Goal: Navigation & Orientation: Find specific page/section

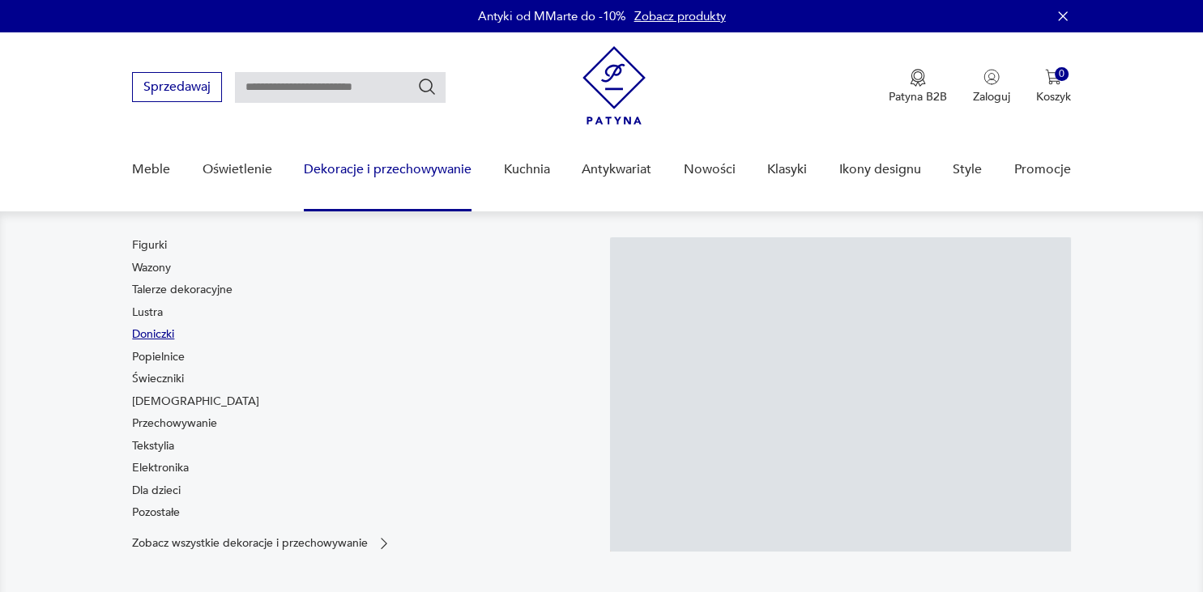
click at [139, 333] on link "Doniczki" at bounding box center [153, 335] width 42 height 16
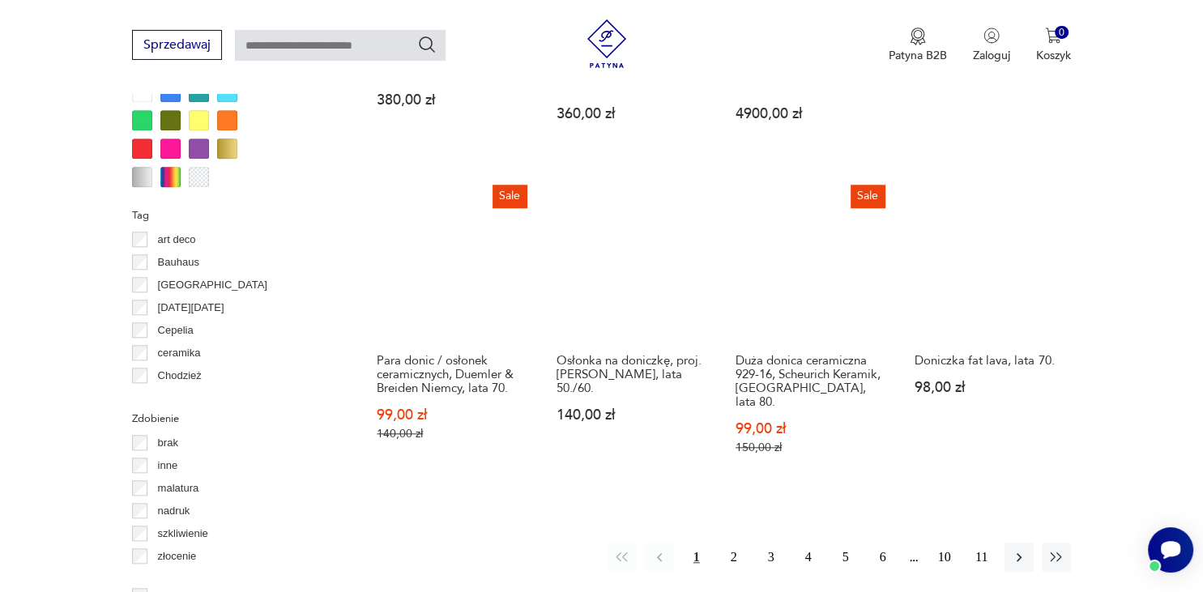
scroll to position [1650, 0]
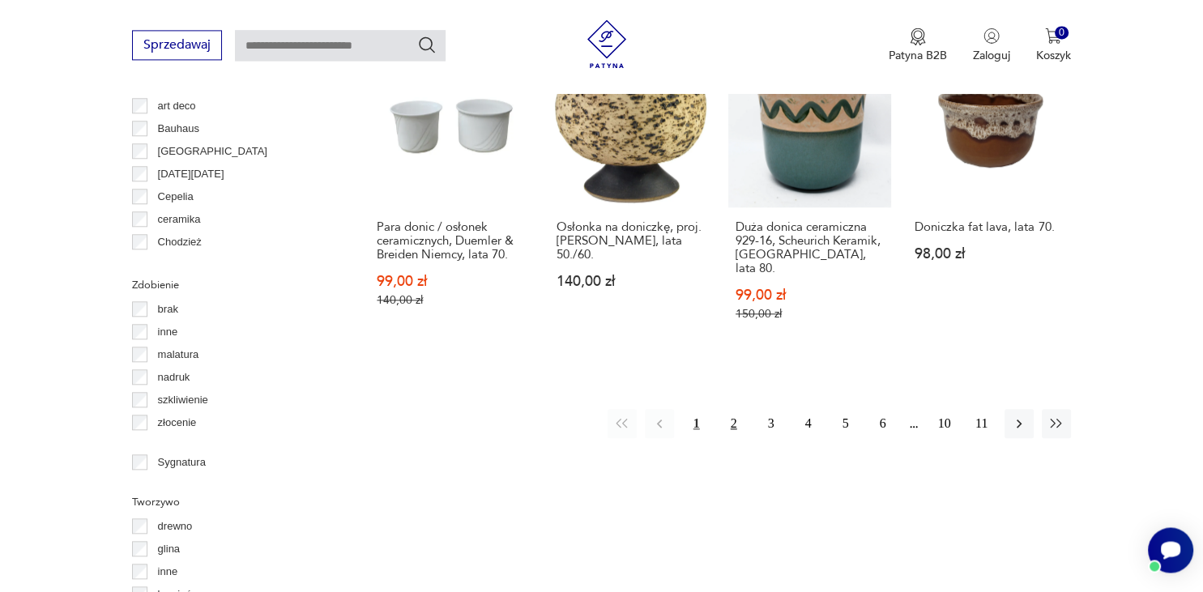
click at [735, 409] on button "2" at bounding box center [734, 423] width 29 height 29
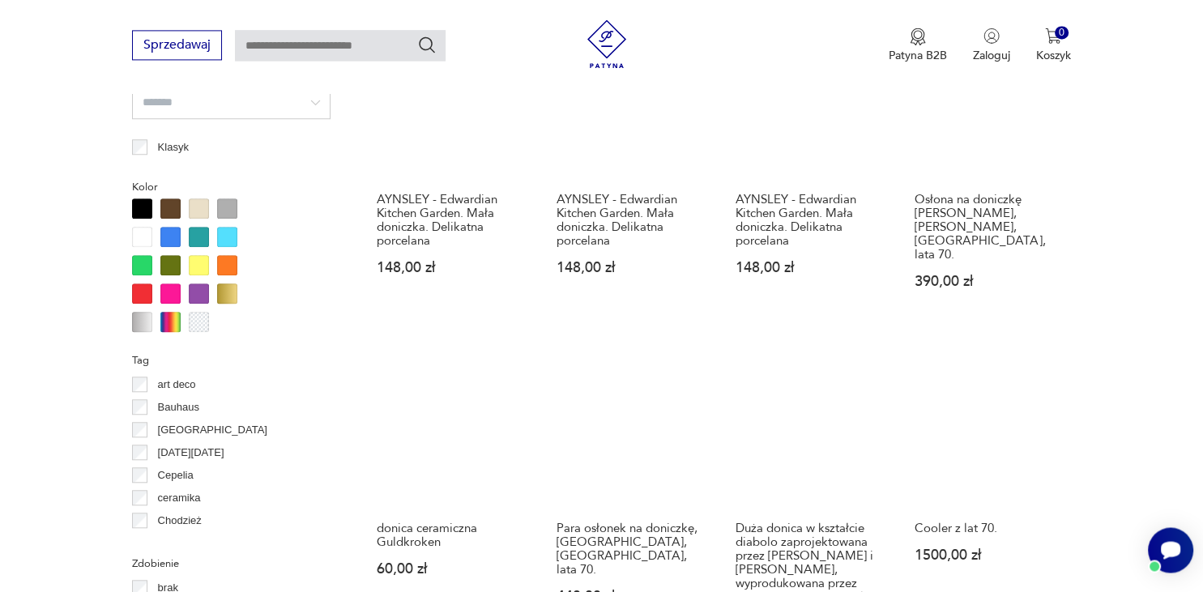
scroll to position [1627, 0]
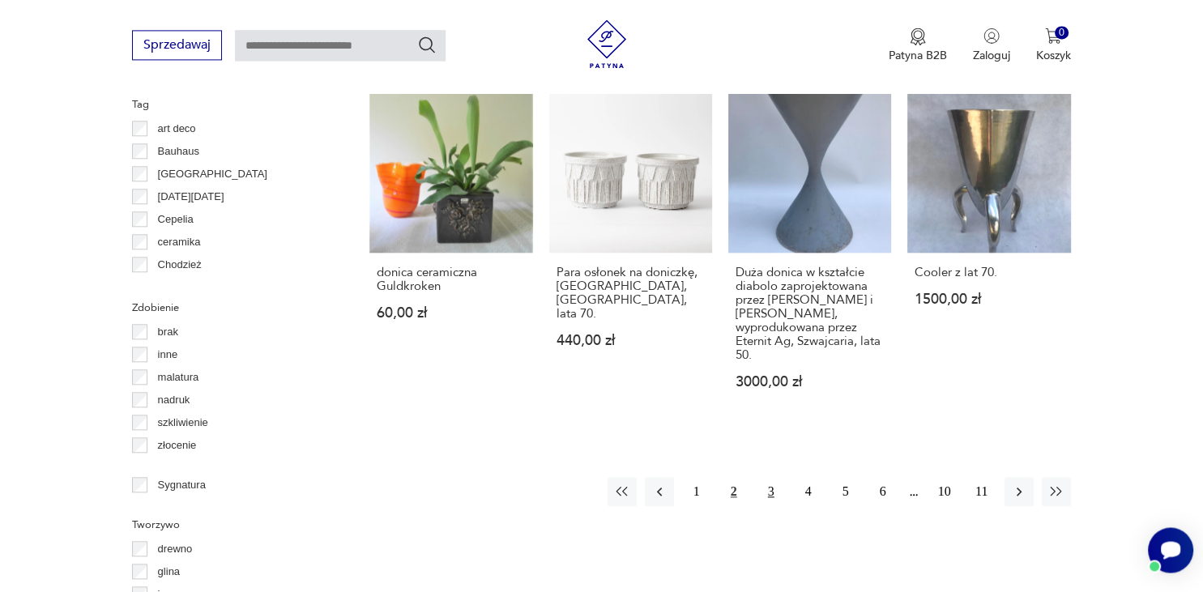
click at [767, 477] on button "3" at bounding box center [771, 491] width 29 height 29
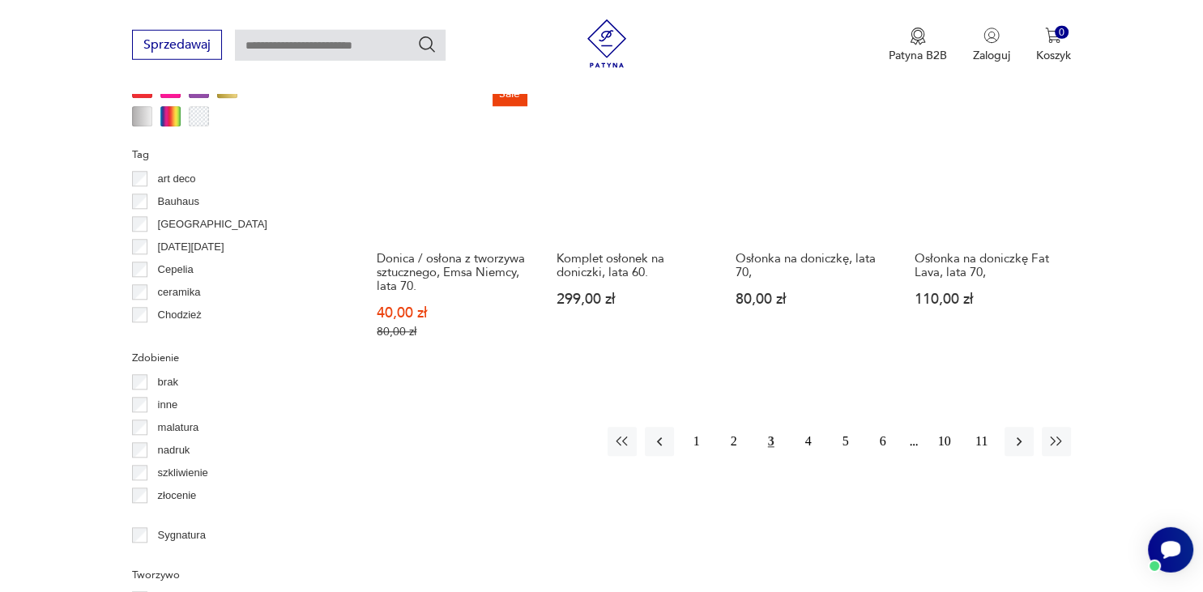
scroll to position [1799, 0]
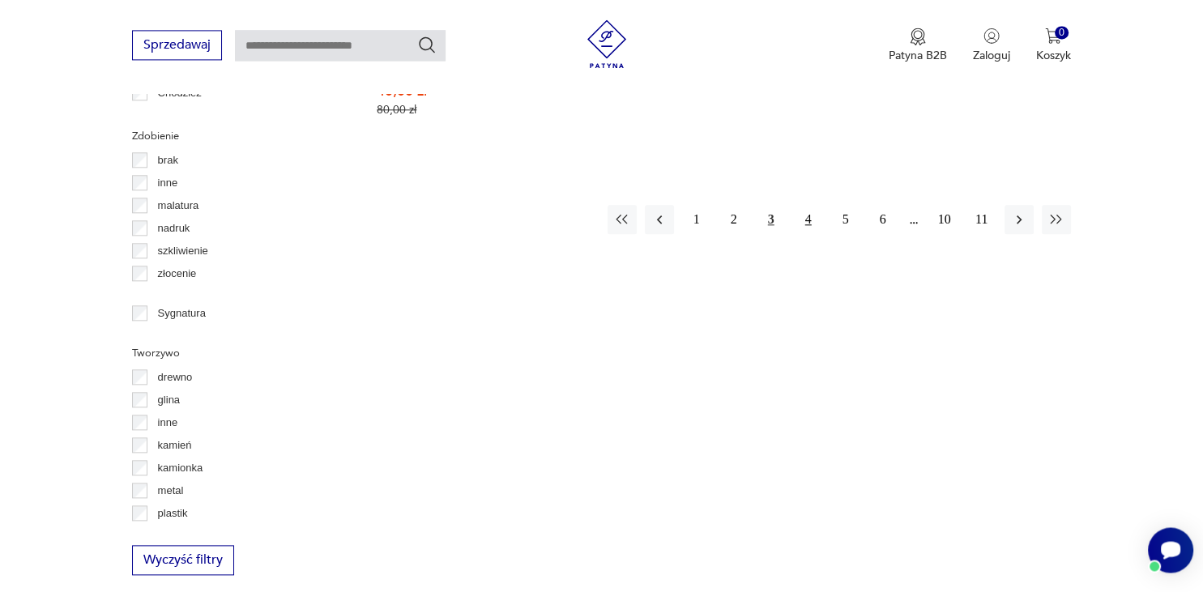
click at [810, 217] on button "4" at bounding box center [808, 219] width 29 height 29
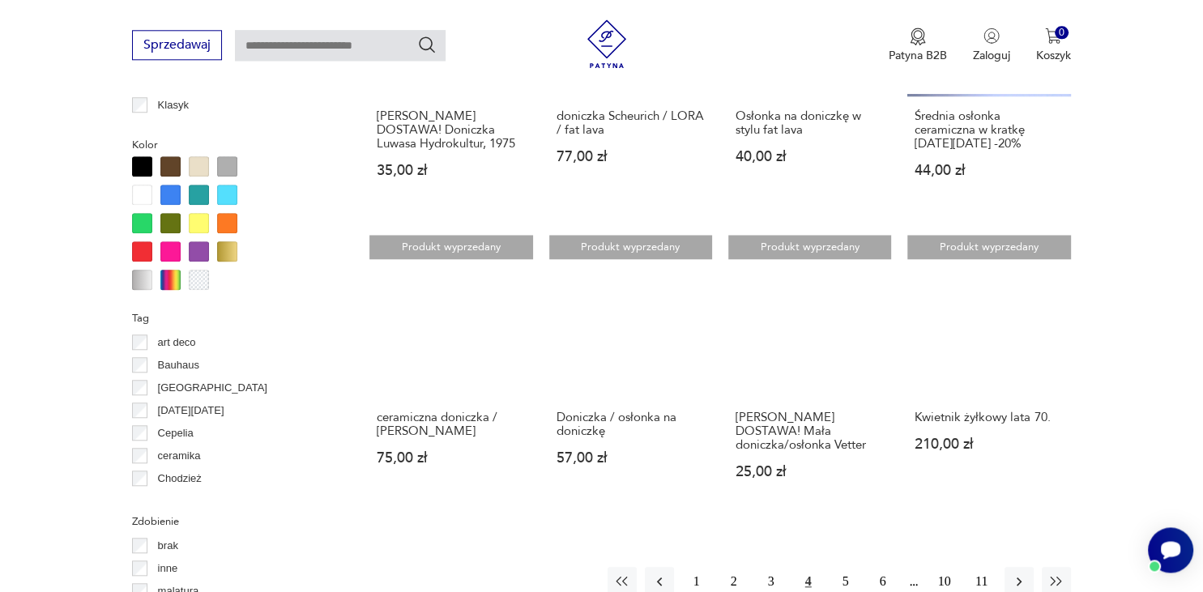
scroll to position [1456, 0]
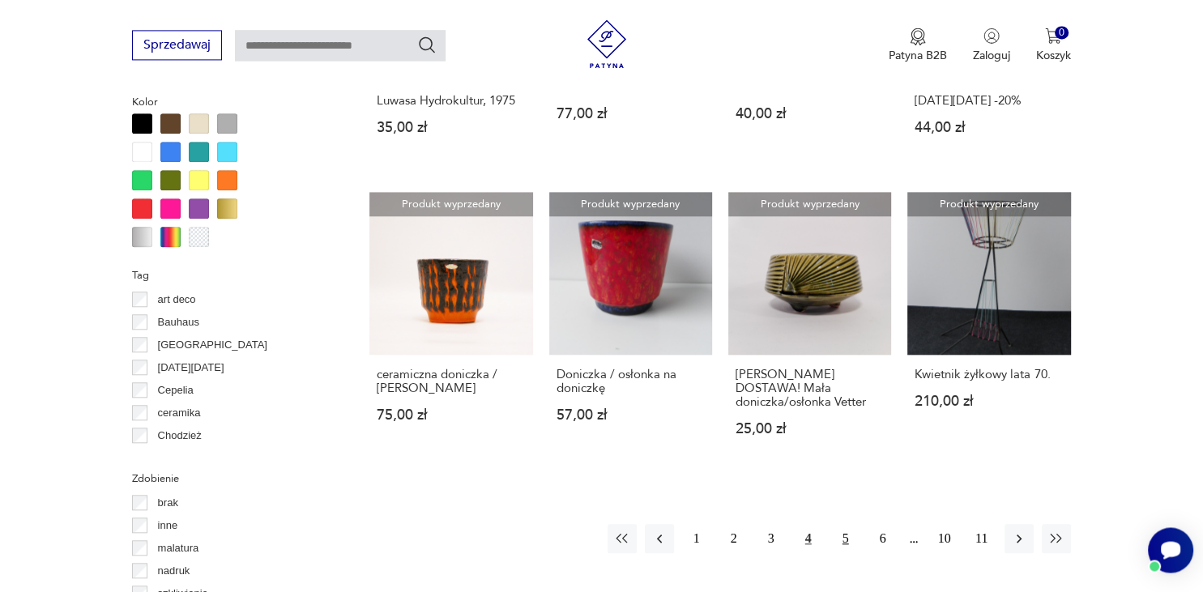
click at [844, 524] on button "5" at bounding box center [845, 538] width 29 height 29
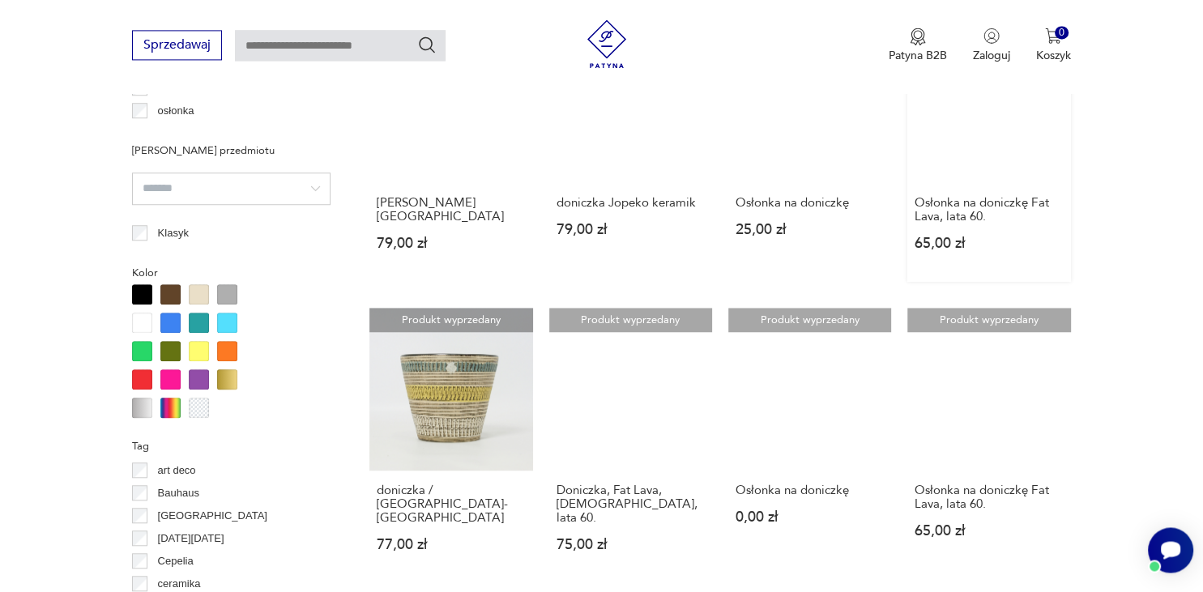
scroll to position [1542, 0]
